Goal: Download file/media

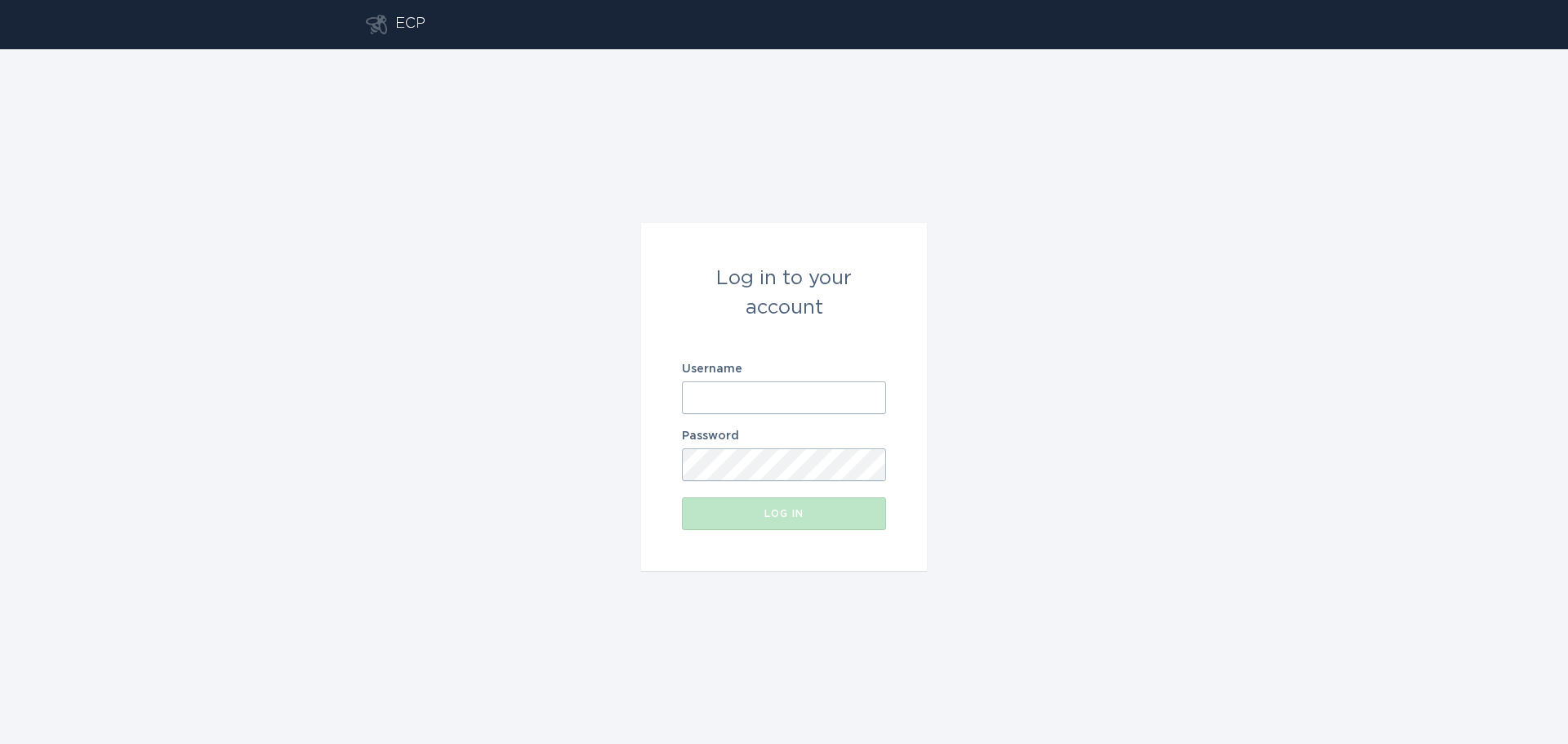
click at [785, 393] on input "Username" at bounding box center [784, 398] width 204 height 32
type input "[EMAIL_ADDRESS][DOMAIN_NAME]"
click at [682, 497] on button "Log in" at bounding box center [784, 513] width 204 height 32
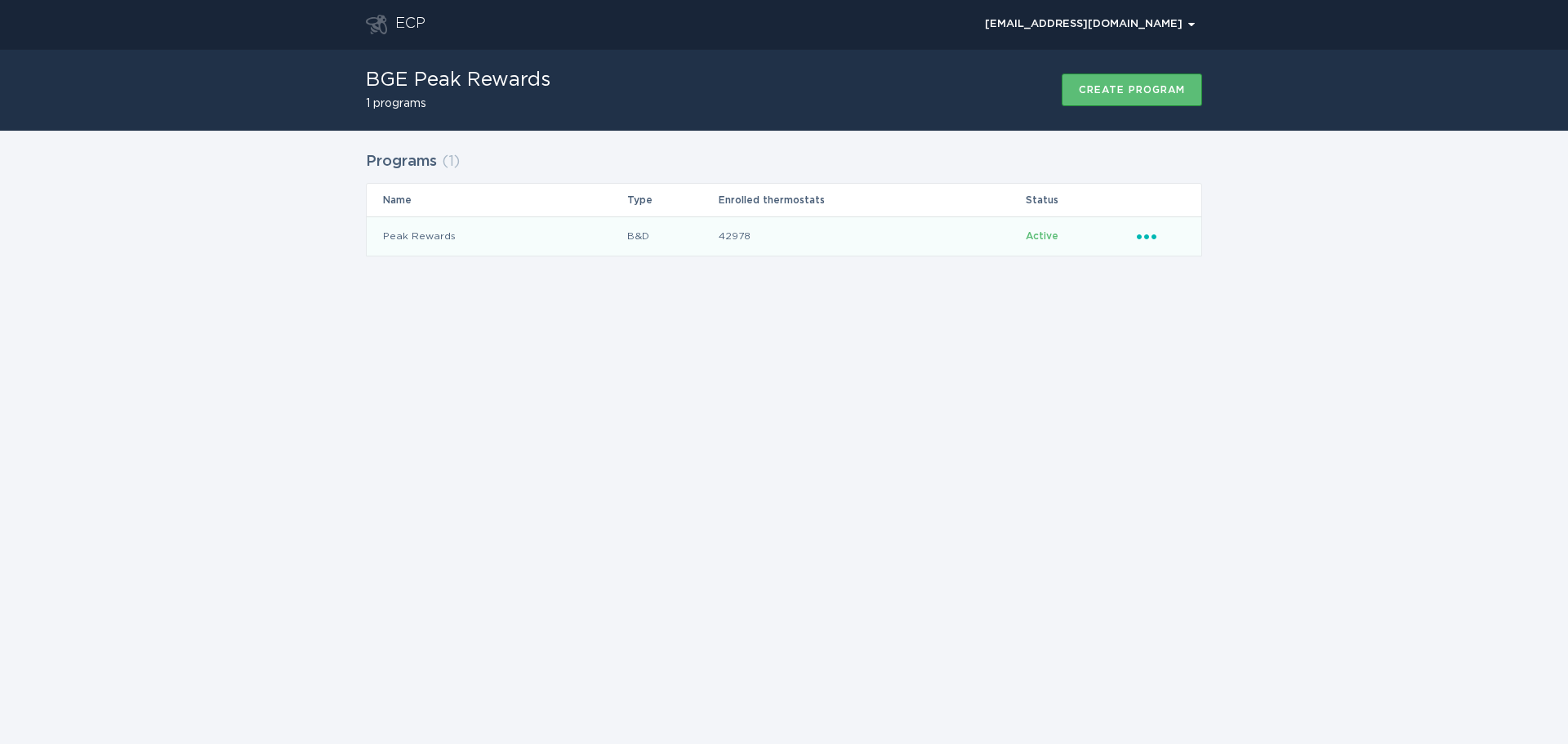
click at [1150, 232] on icon "Ellipsis" at bounding box center [1148, 233] width 23 height 14
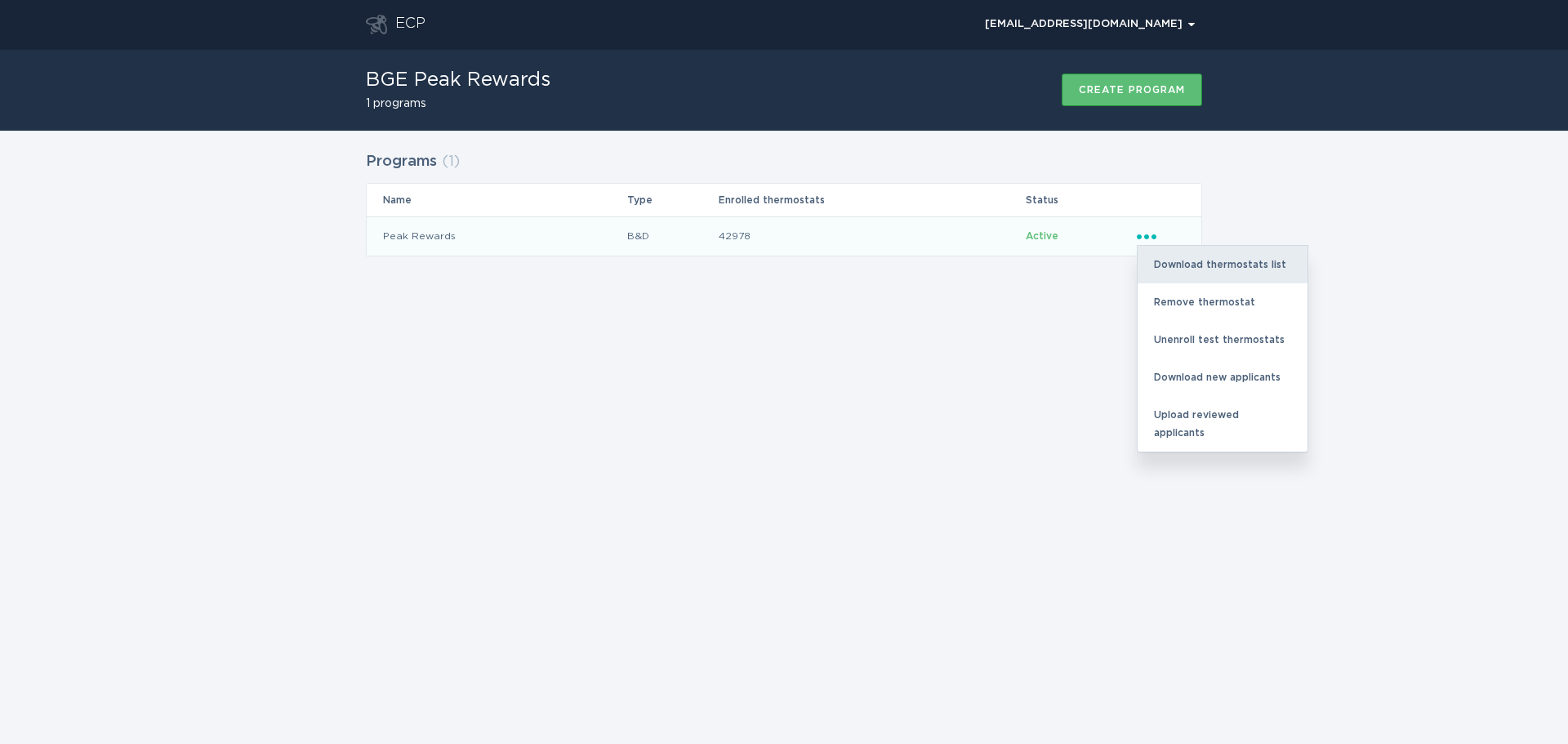
click at [1177, 258] on div "Download thermostats list" at bounding box center [1223, 265] width 170 height 38
click at [1241, 268] on div "Download thermostats list" at bounding box center [1223, 265] width 170 height 38
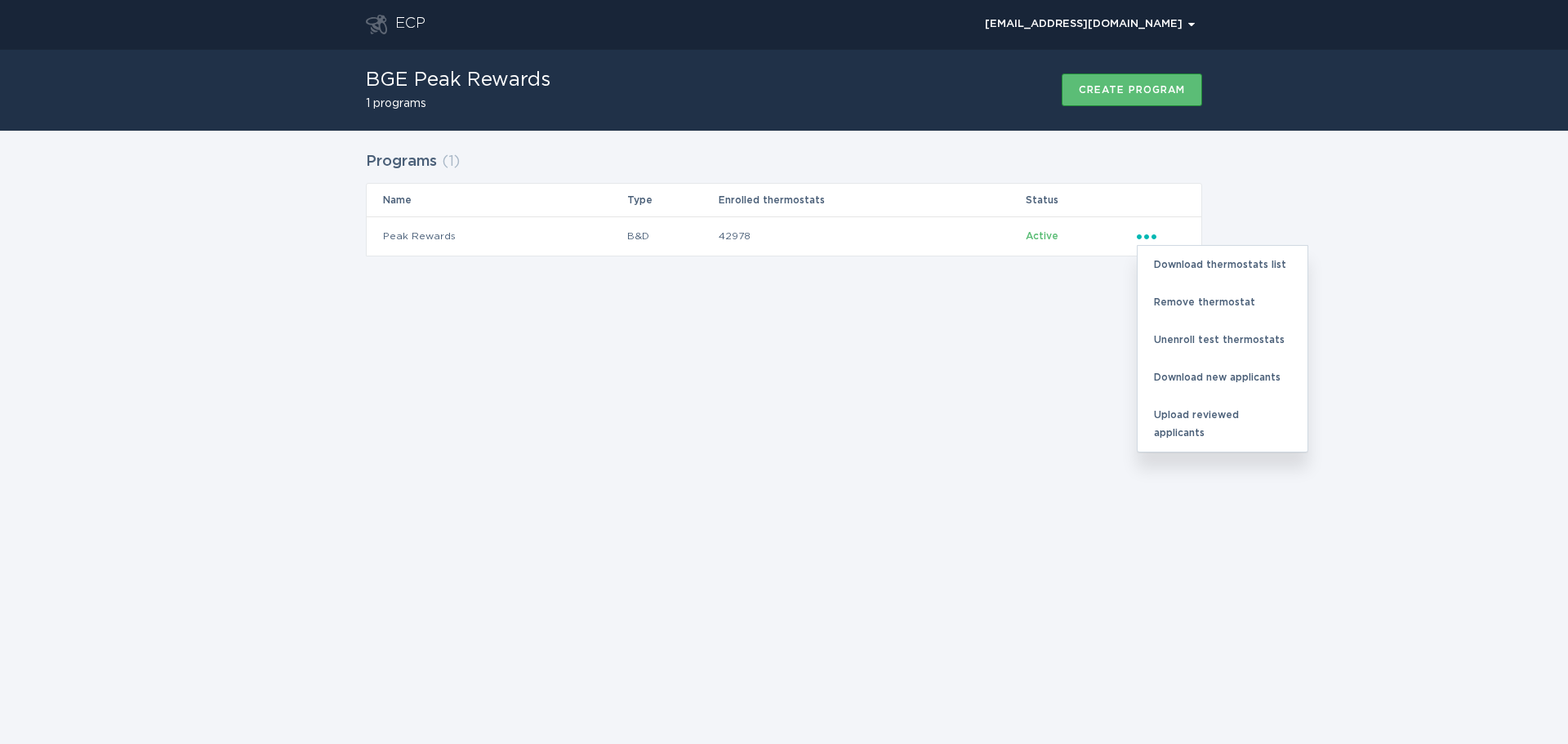
click at [940, 334] on div "ECP [EMAIL_ADDRESS][DOMAIN_NAME] Chevron BGE Peak Rewards 1 programs Create pro…" at bounding box center [784, 372] width 1568 height 744
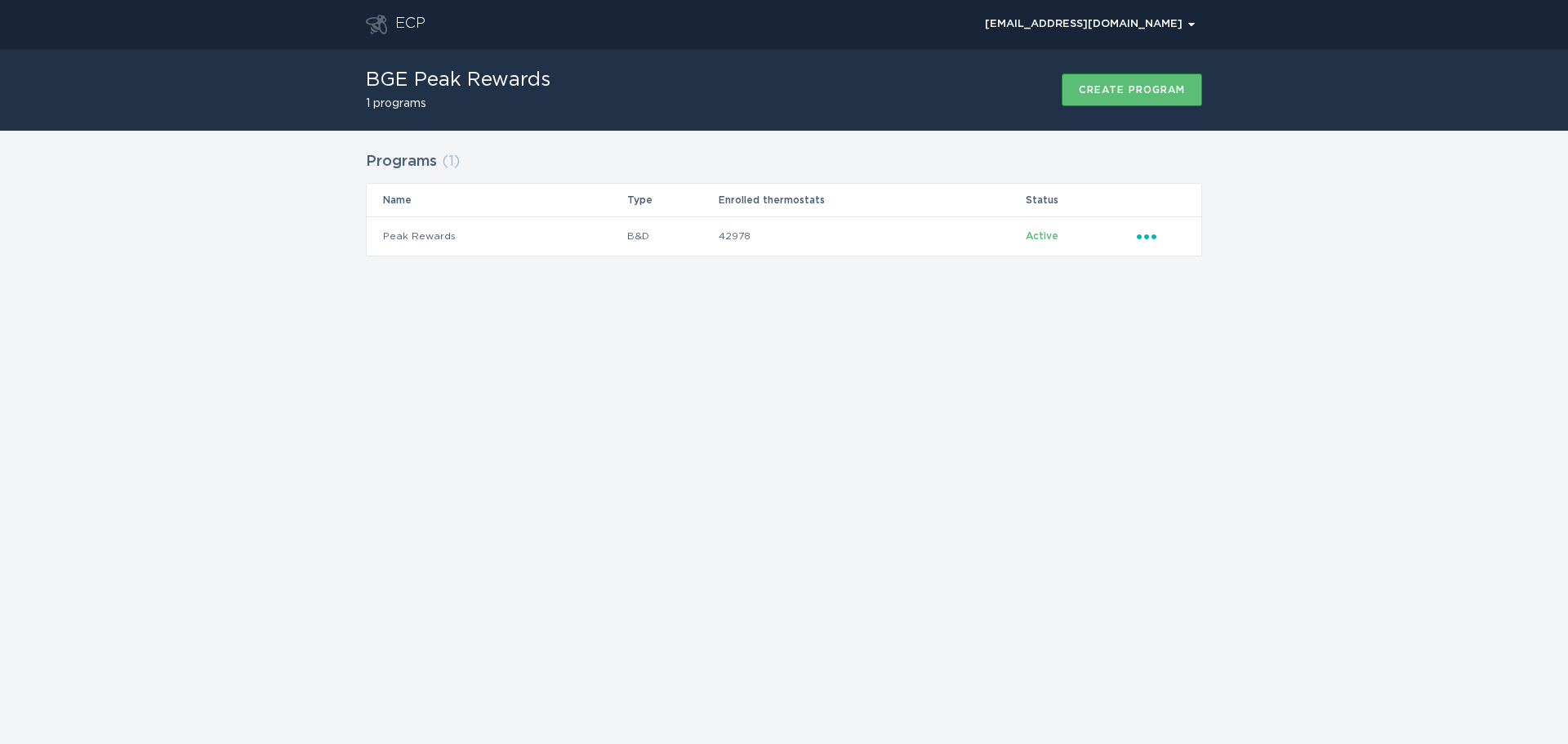
click at [1341, 592] on div "ECP [EMAIL_ADDRESS][DOMAIN_NAME] Chevron BGE Peak Rewards 1 programs Create pro…" at bounding box center [784, 372] width 1568 height 744
click at [1055, 649] on div "ECP [EMAIL_ADDRESS][DOMAIN_NAME] Chevron BGE Peak Rewards 1 programs Create pro…" at bounding box center [784, 372] width 1568 height 744
click at [1133, 554] on div "ECP [EMAIL_ADDRESS][DOMAIN_NAME] Chevron BGE Peak Rewards 1 programs Create pro…" at bounding box center [784, 372] width 1568 height 744
click at [1141, 646] on div "ECP [EMAIL_ADDRESS][DOMAIN_NAME] Chevron BGE Peak Rewards 1 programs Create pro…" at bounding box center [784, 372] width 1568 height 744
click at [1391, 646] on div "ECP [EMAIL_ADDRESS][DOMAIN_NAME] Chevron BGE Peak Rewards 1 programs Create pro…" at bounding box center [784, 372] width 1568 height 744
